Goal: Check status

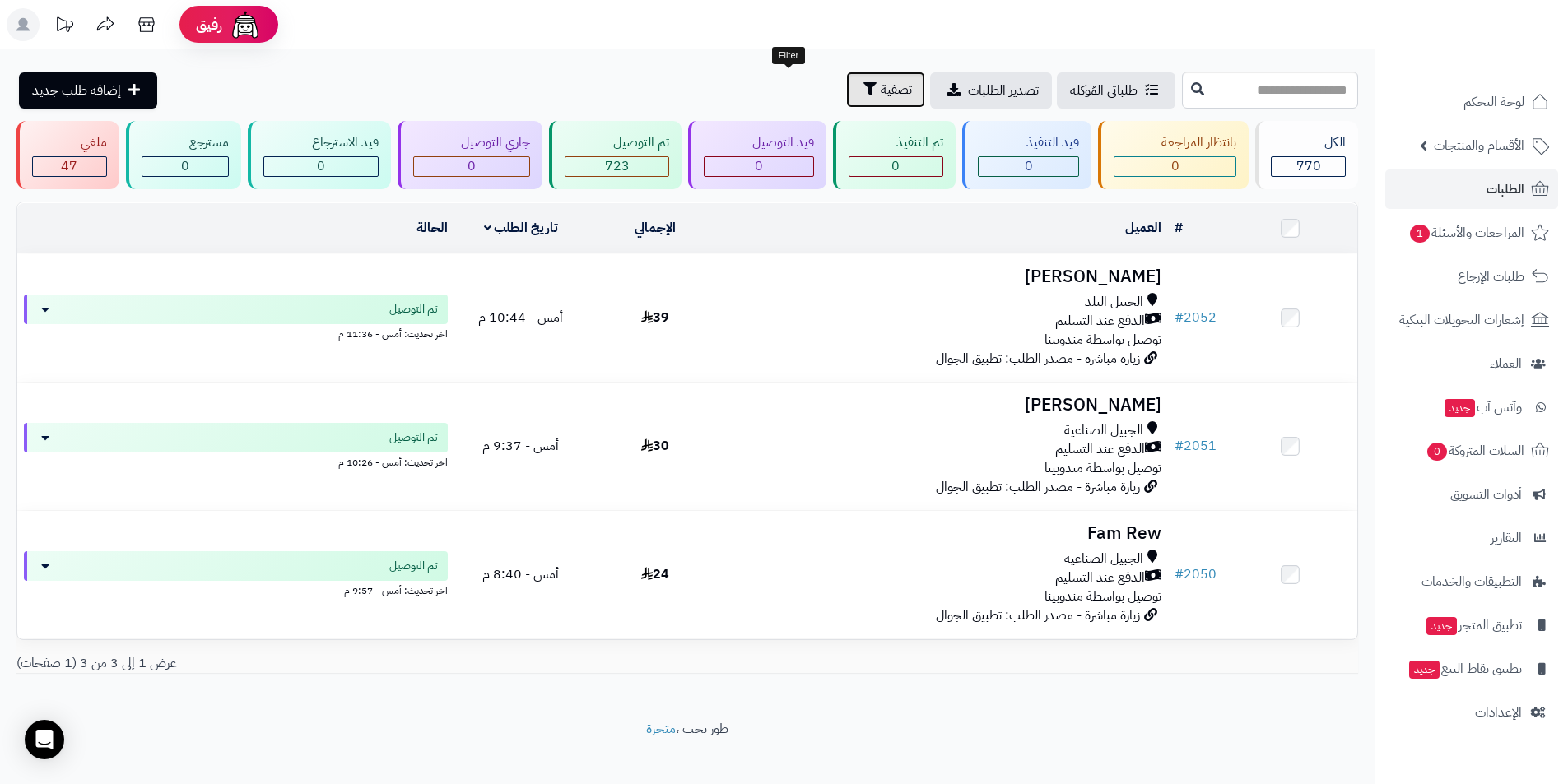
click at [846, 72] on button "تصفية" at bounding box center [886, 89] width 79 height 36
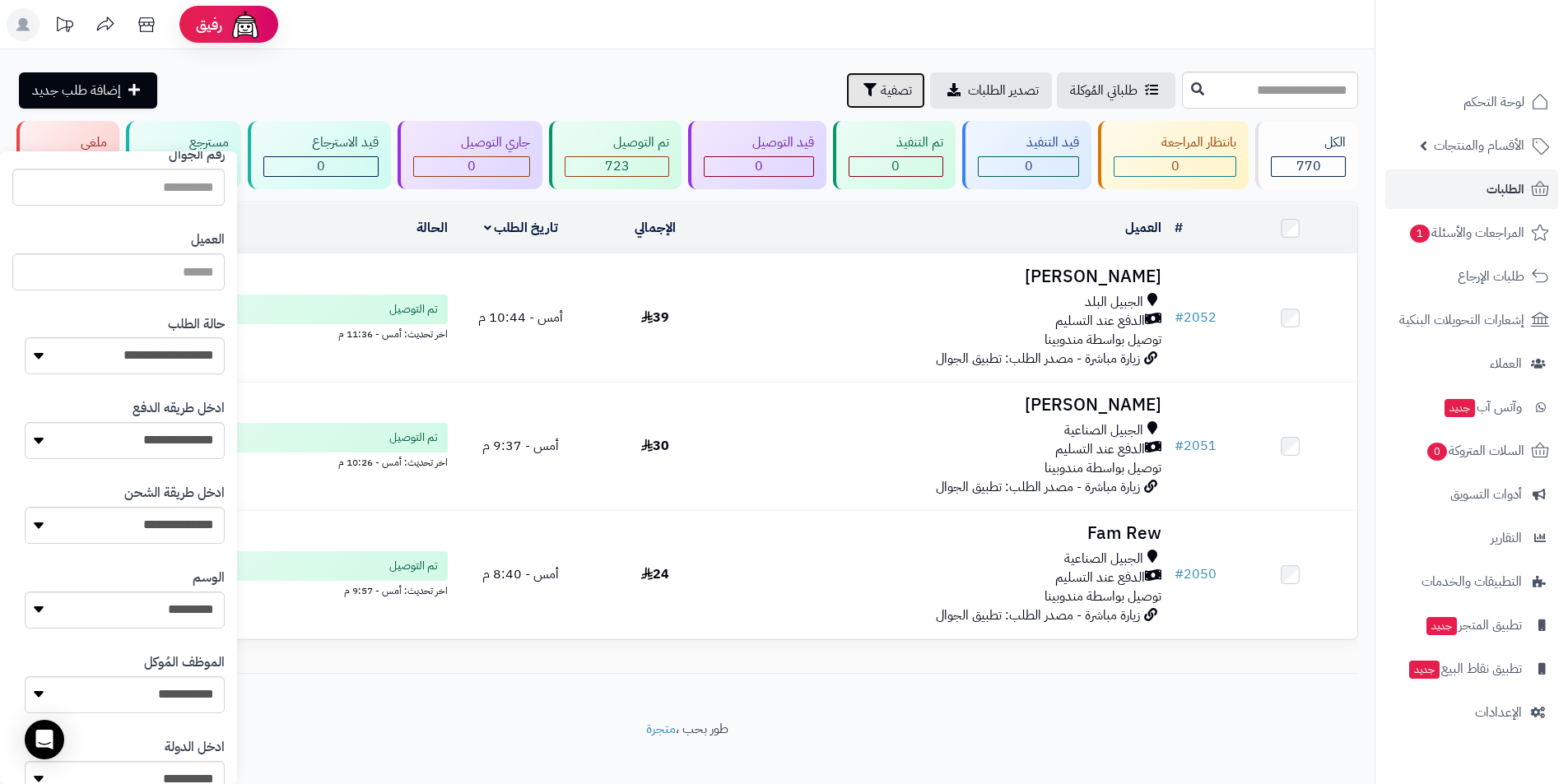
scroll to position [494, 0]
click at [61, 606] on button "button" at bounding box center [38, 610] width 46 height 36
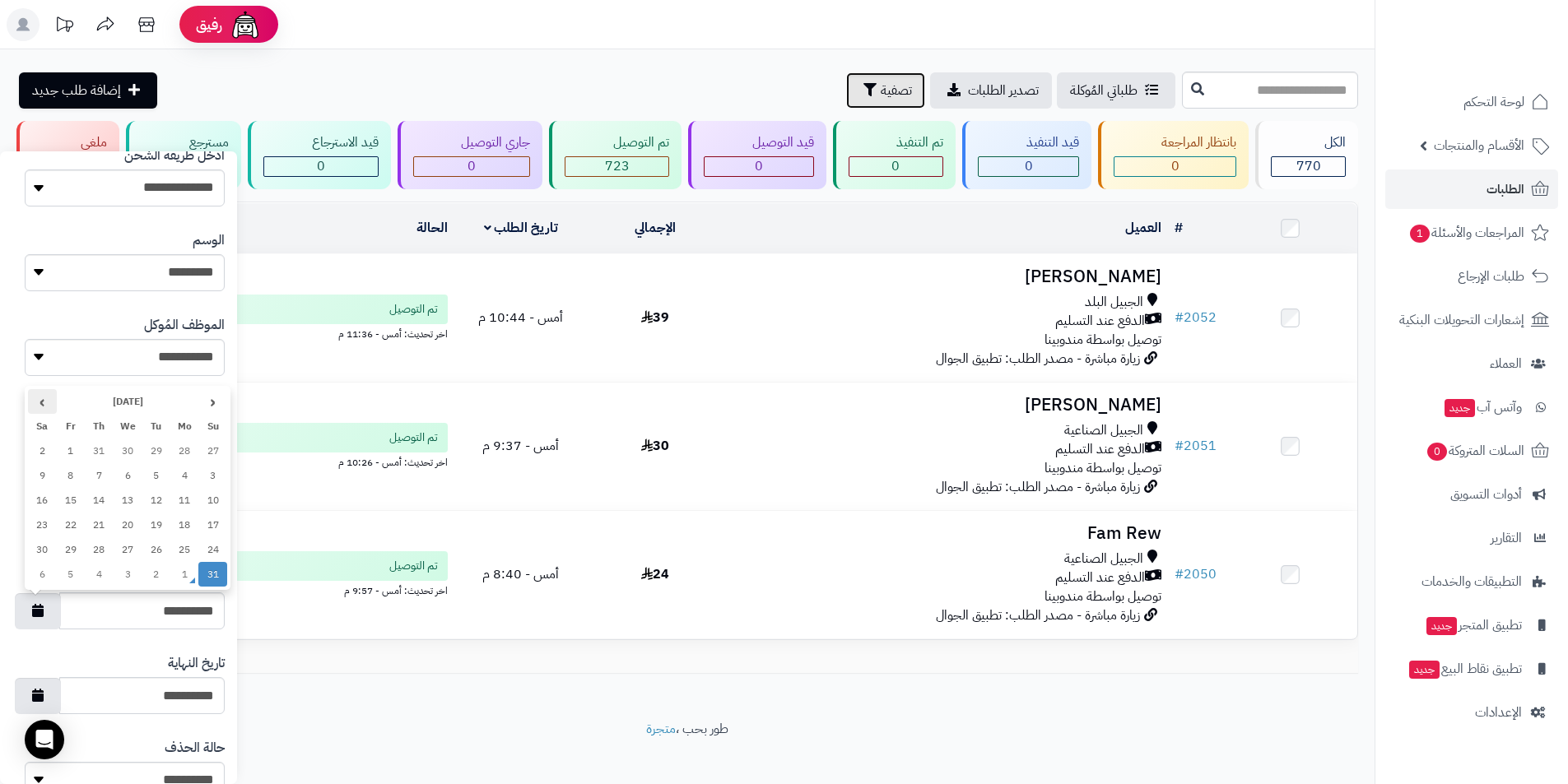
click at [43, 401] on th "›" at bounding box center [42, 402] width 29 height 25
click at [189, 454] on td "1" at bounding box center [185, 451] width 29 height 25
type input "**********"
click at [44, 693] on icon "button" at bounding box center [38, 694] width 11 height 13
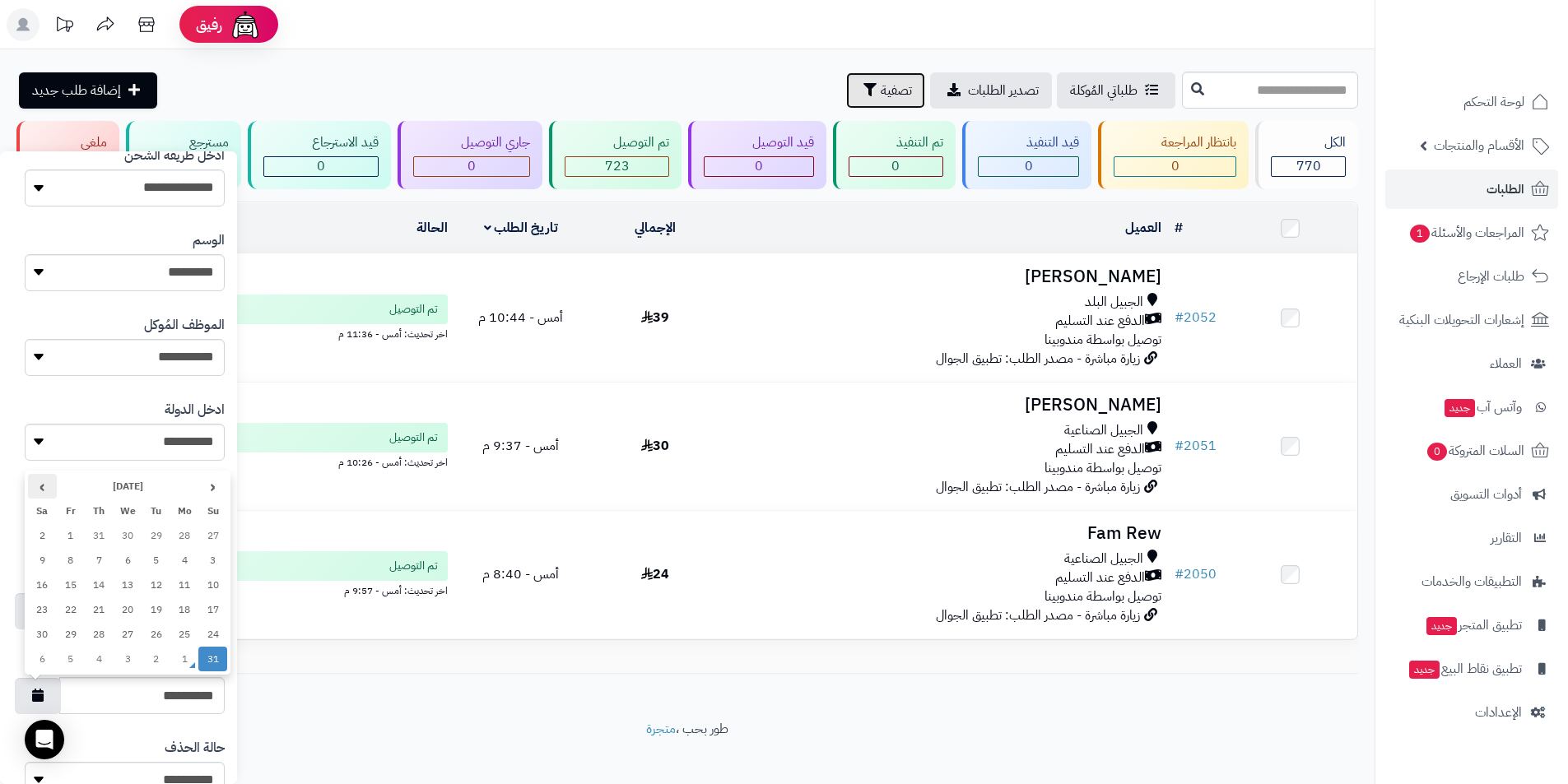
click at [43, 485] on th "›" at bounding box center [42, 486] width 29 height 25
click at [189, 537] on td "1" at bounding box center [185, 535] width 29 height 25
type input "**********"
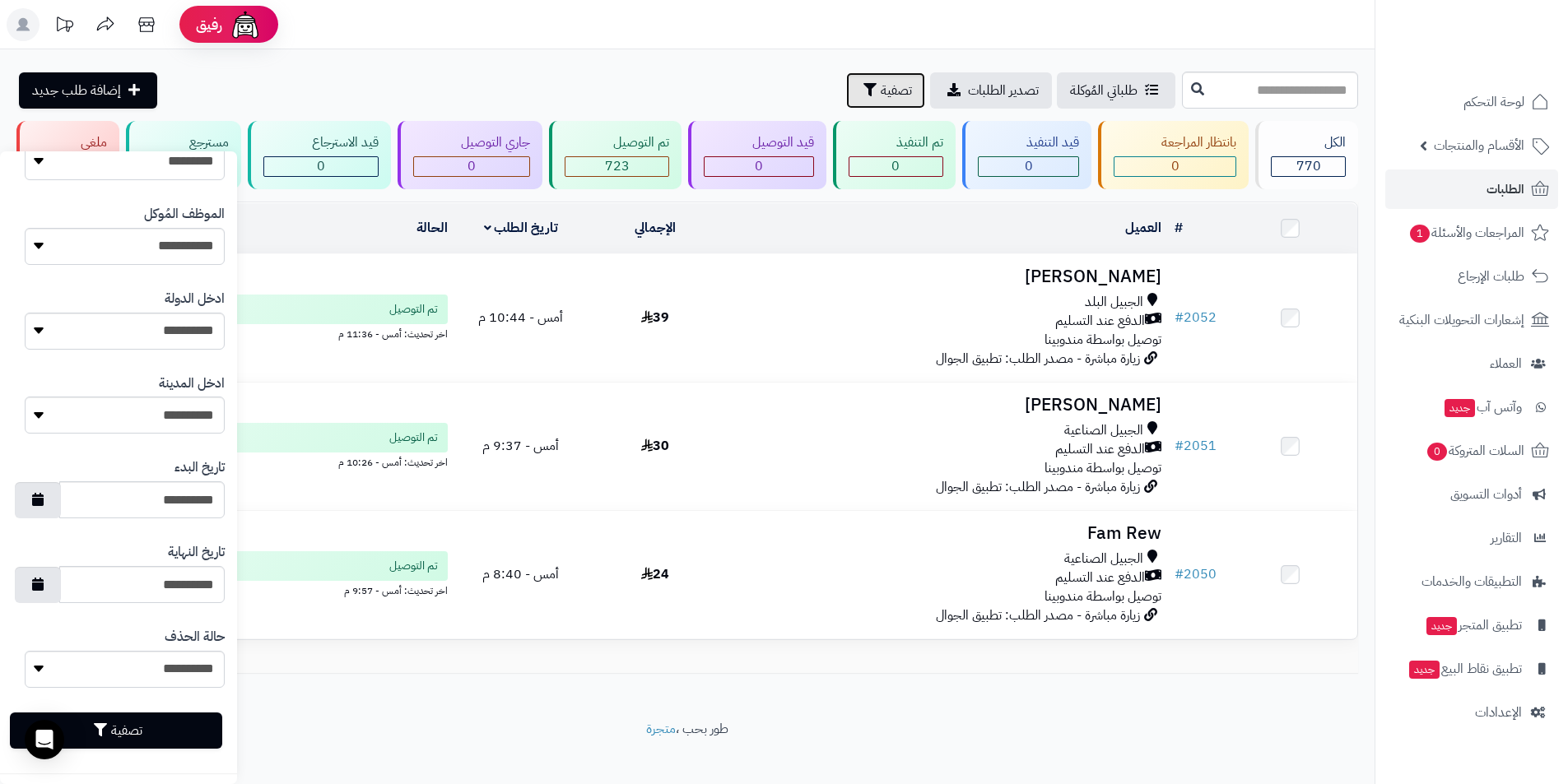
scroll to position [608, 0]
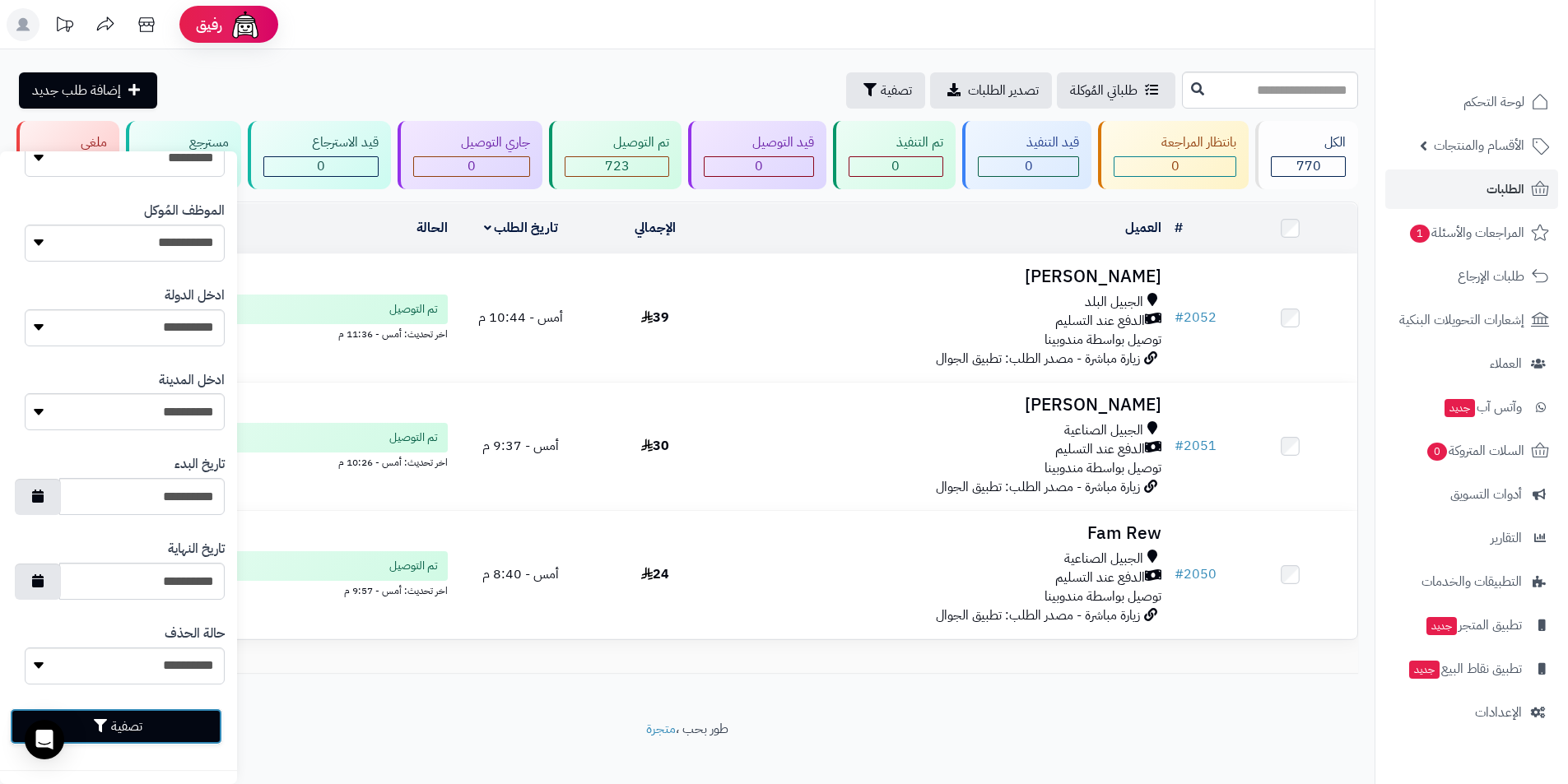
click at [135, 742] on button "تصفية" at bounding box center [115, 726] width 212 height 36
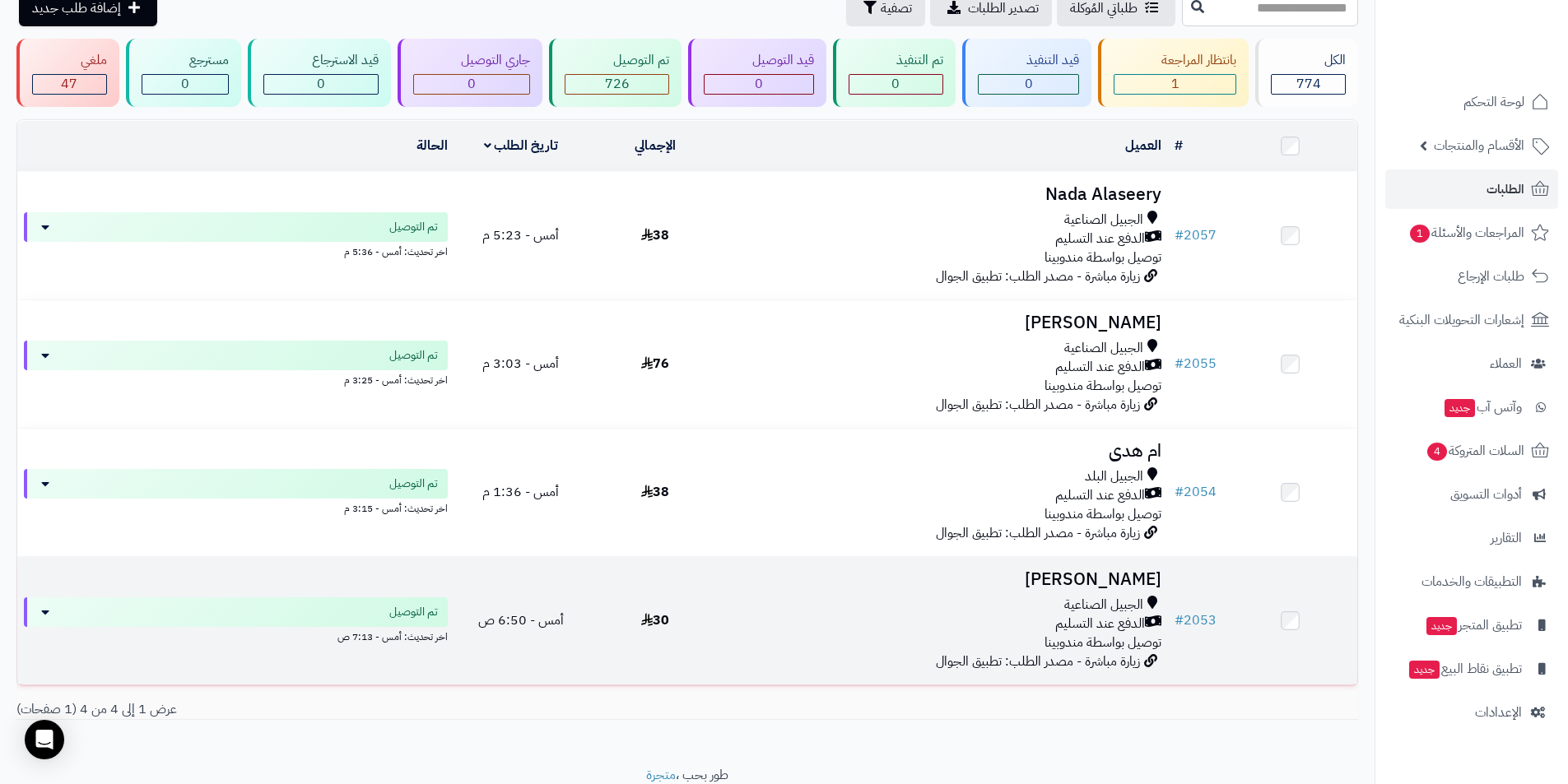
scroll to position [143, 0]
